Goal: Find specific page/section: Find specific page/section

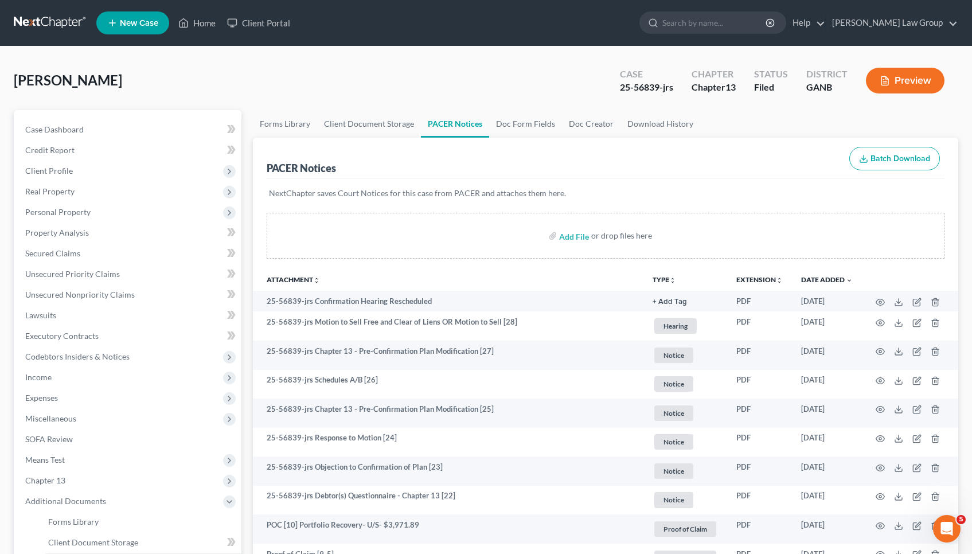
scroll to position [-1, 0]
click at [211, 24] on link "Home" at bounding box center [197, 23] width 49 height 21
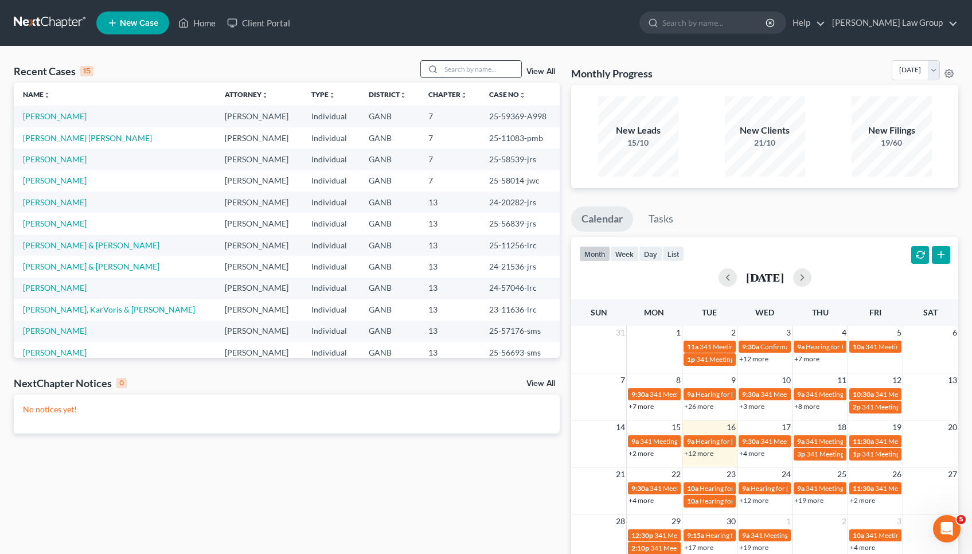
click at [489, 75] on input "search" at bounding box center [481, 69] width 80 height 17
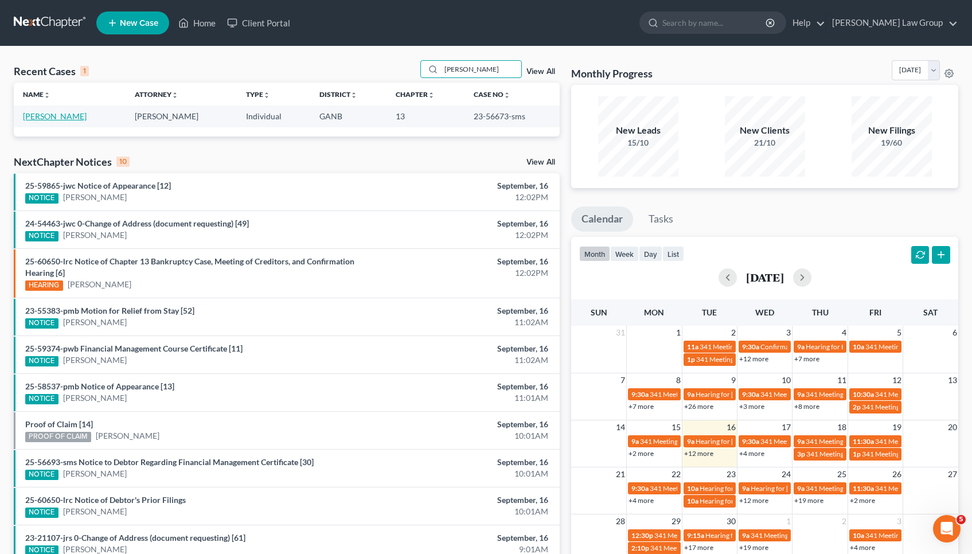
type input "[PERSON_NAME]"
click at [72, 119] on link "[PERSON_NAME]" at bounding box center [55, 116] width 64 height 10
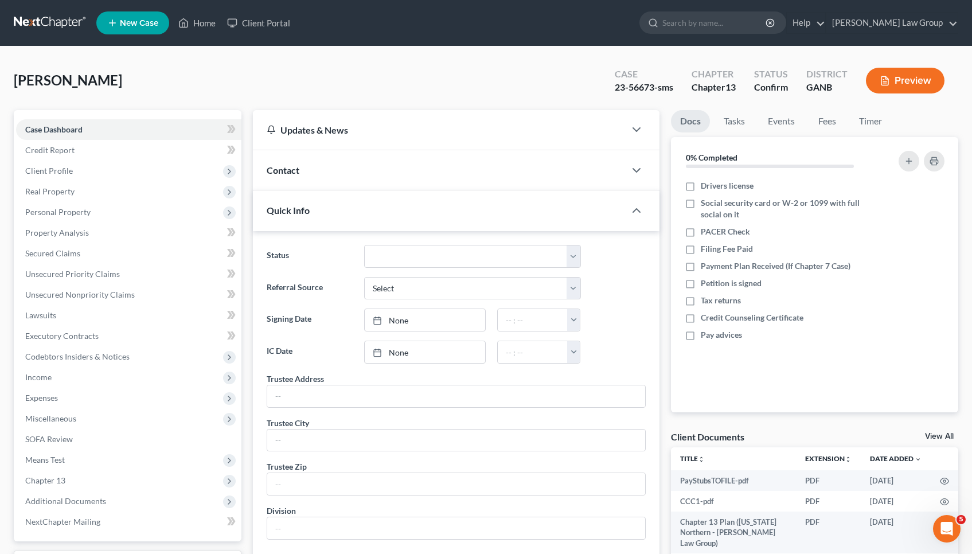
click at [639, 83] on div "23-56673-sms" at bounding box center [644, 87] width 59 height 13
copy div "56673"
click at [602, 274] on ng-include "Status Confirm Discharged Dismissed Filed In Progress Lead Lost Lead Ready to F…" at bounding box center [456, 392] width 379 height 295
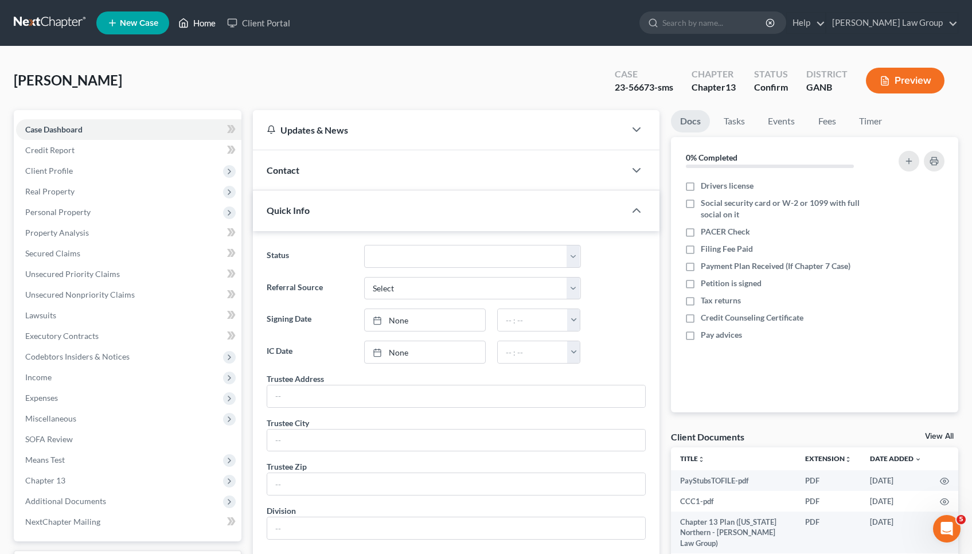
click at [210, 25] on link "Home" at bounding box center [197, 23] width 49 height 21
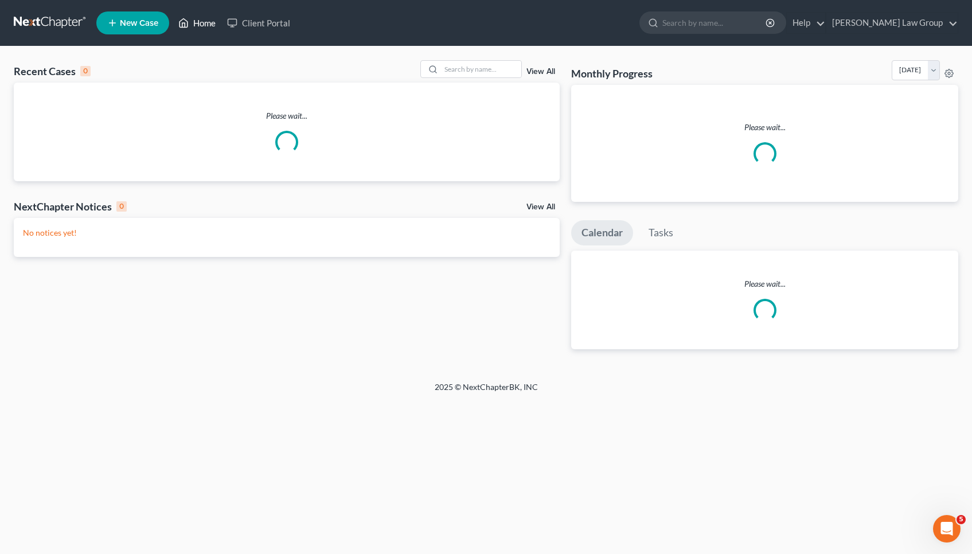
click at [207, 24] on link "Home" at bounding box center [197, 23] width 49 height 21
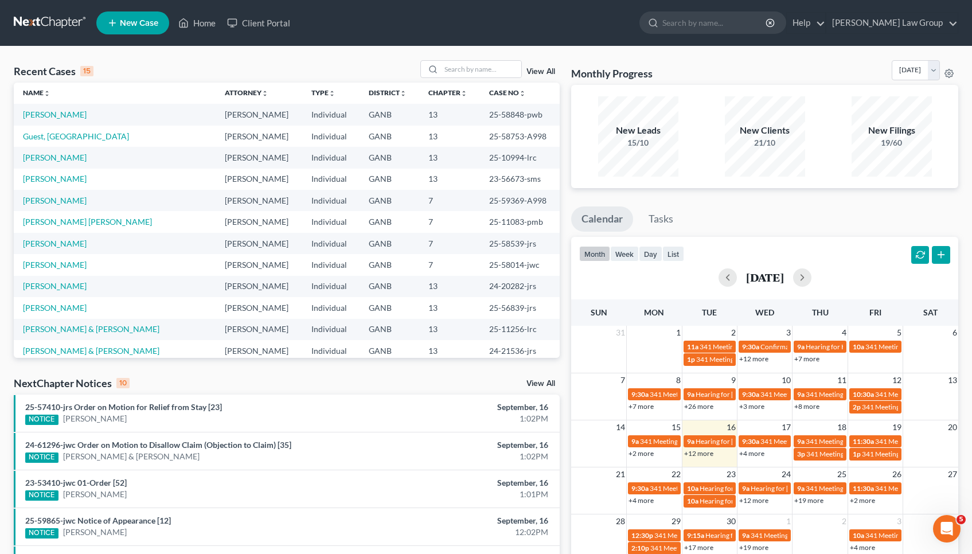
scroll to position [7, 0]
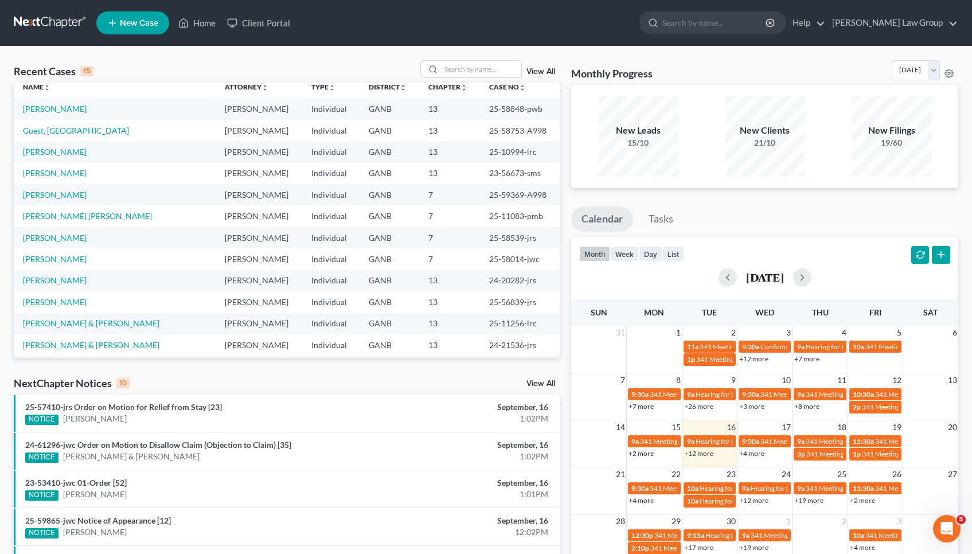
click at [572, 2] on nav "Home New Case Client Portal [PERSON_NAME] Law Group [EMAIL_ADDRESS][DOMAIN_NAME…" at bounding box center [486, 23] width 972 height 46
click at [445, 67] on input "search" at bounding box center [481, 69] width 80 height 17
type input "[PERSON_NAME]"
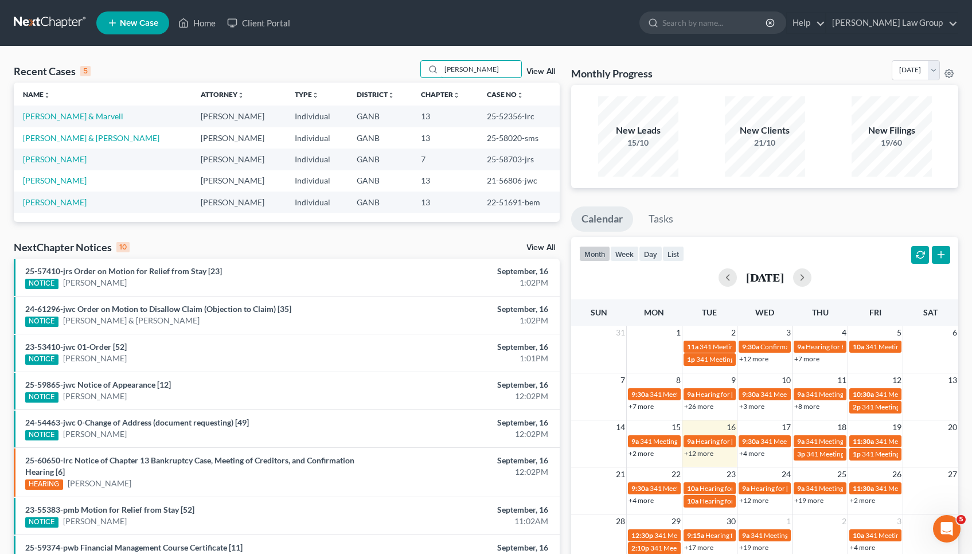
scroll to position [0, 0]
click at [72, 137] on link "[PERSON_NAME] & [PERSON_NAME]" at bounding box center [91, 138] width 137 height 10
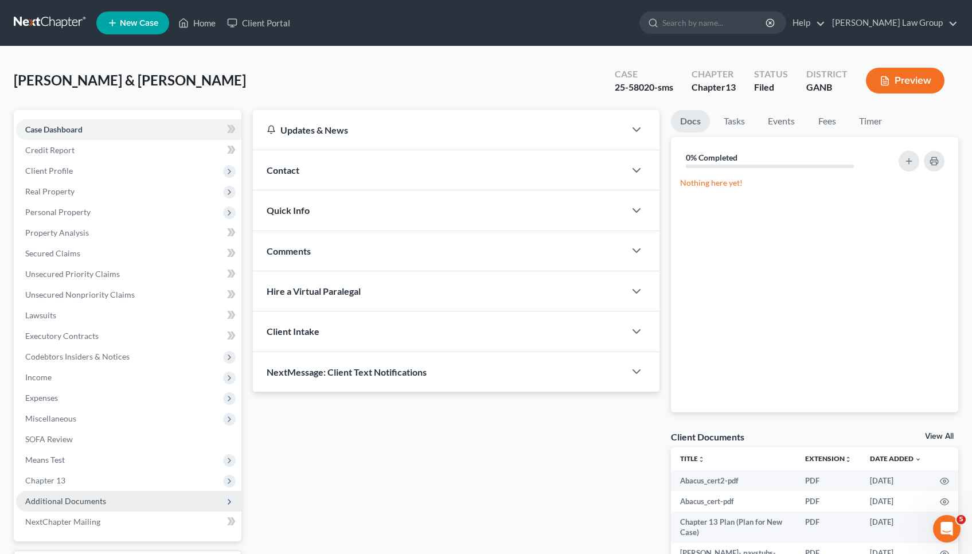
click at [77, 505] on span "Additional Documents" at bounding box center [65, 501] width 81 height 10
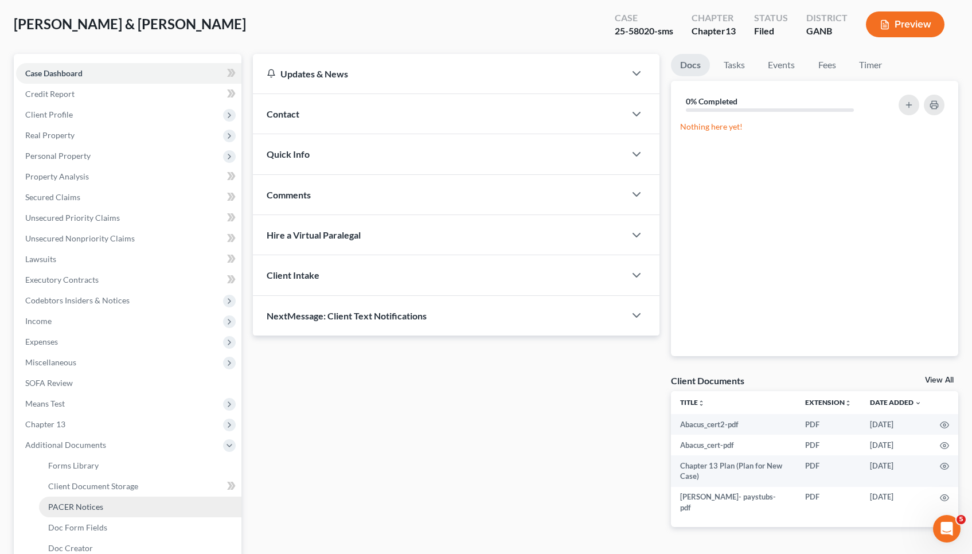
scroll to position [56, 0]
click at [76, 503] on span "PACER Notices" at bounding box center [75, 507] width 55 height 10
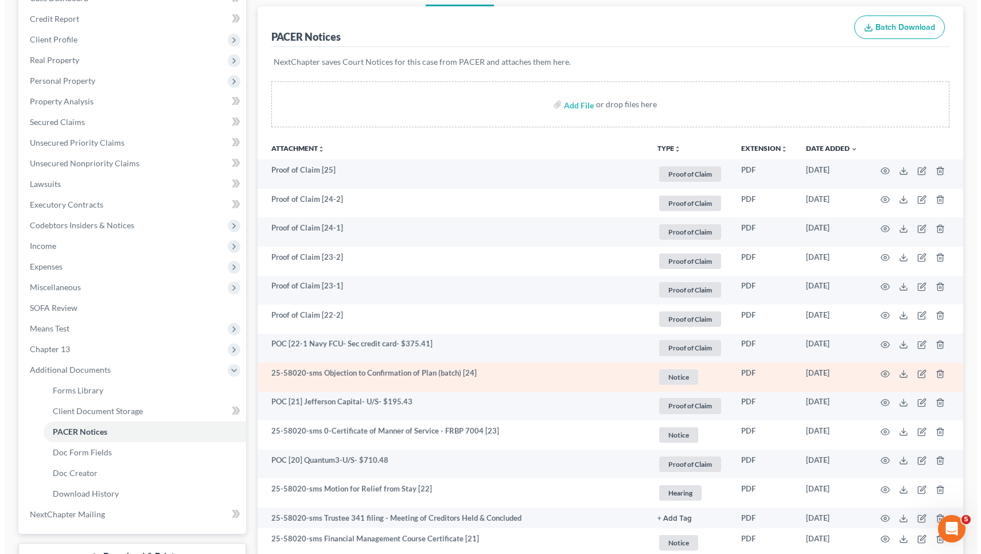
scroll to position [133, 0]
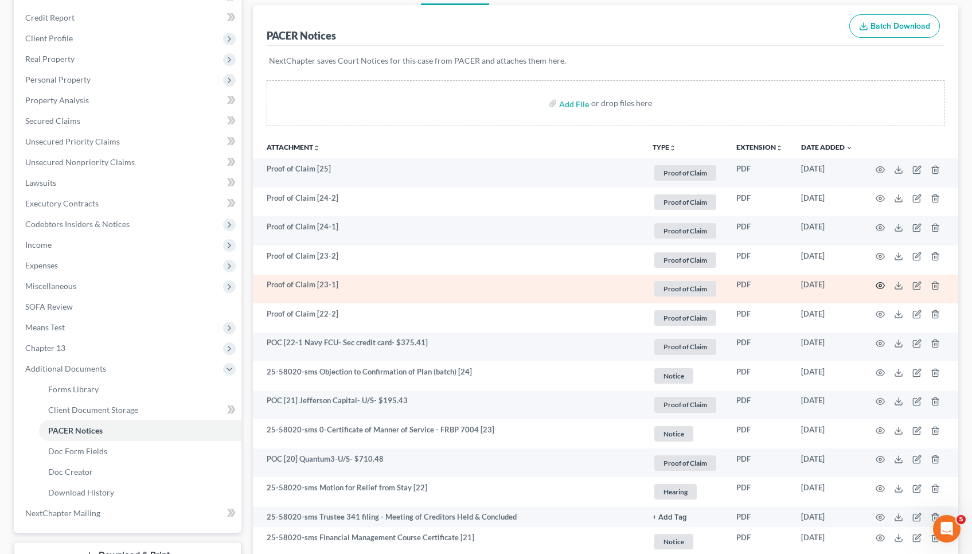
click at [883, 287] on icon "button" at bounding box center [880, 285] width 9 height 9
